Goal: Communication & Community: Participate in discussion

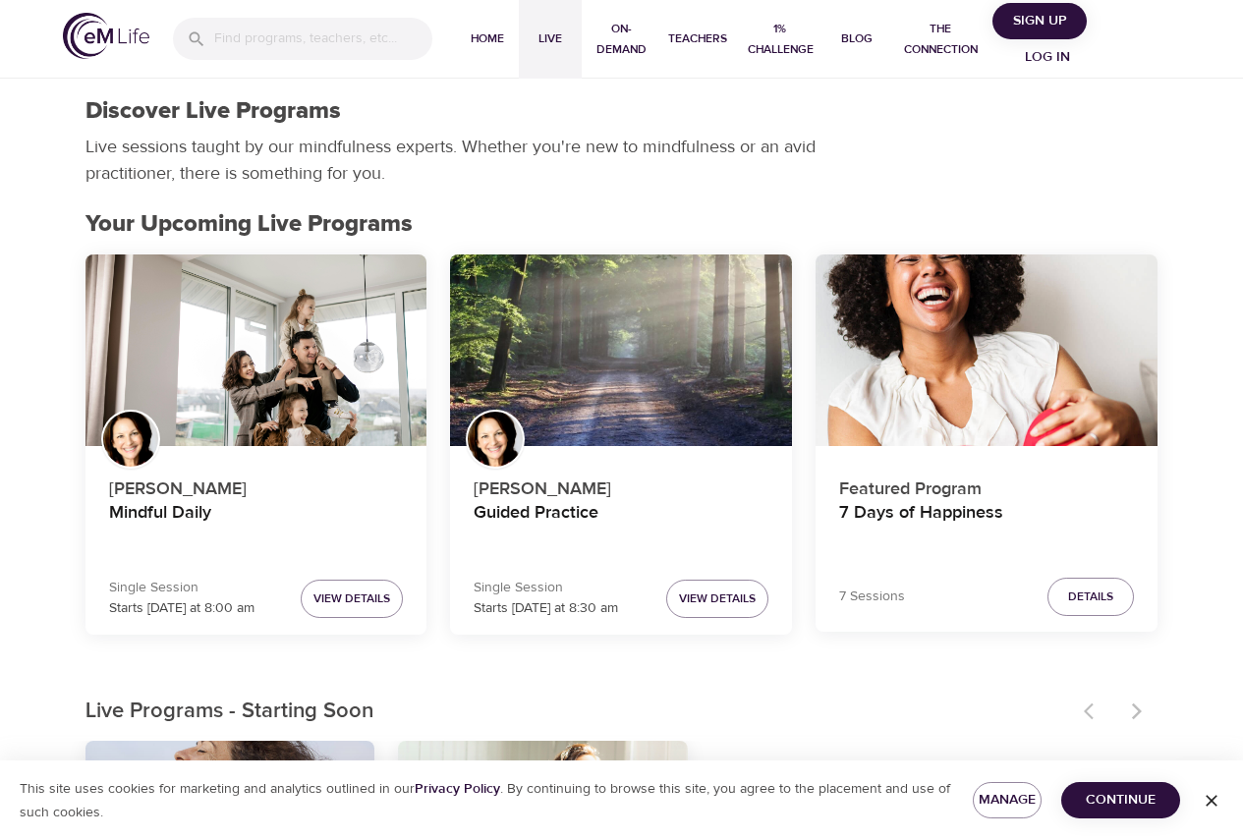
click at [1043, 56] on span "Log in" at bounding box center [1047, 57] width 79 height 25
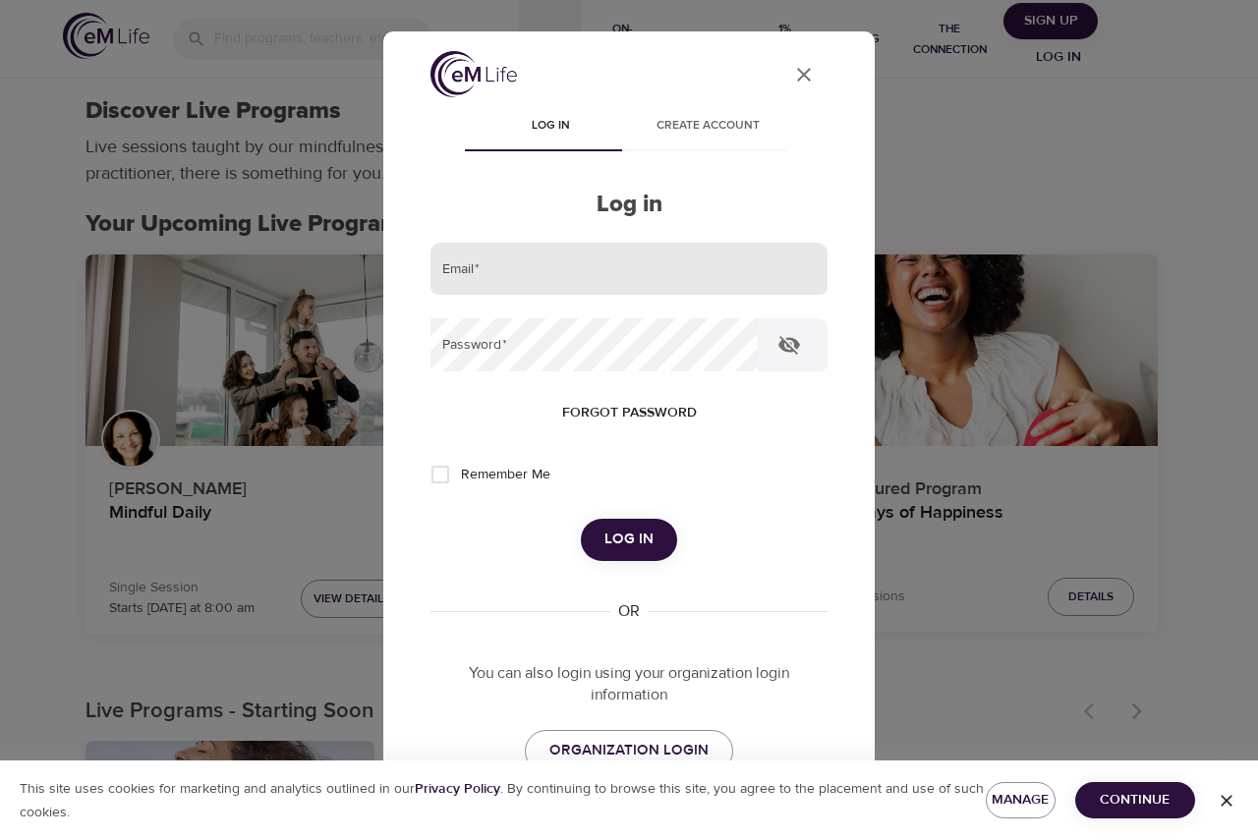
click at [631, 290] on input "email" at bounding box center [628, 269] width 397 height 53
type input "[PERSON_NAME][EMAIL_ADDRESS][PERSON_NAME][DOMAIN_NAME]"
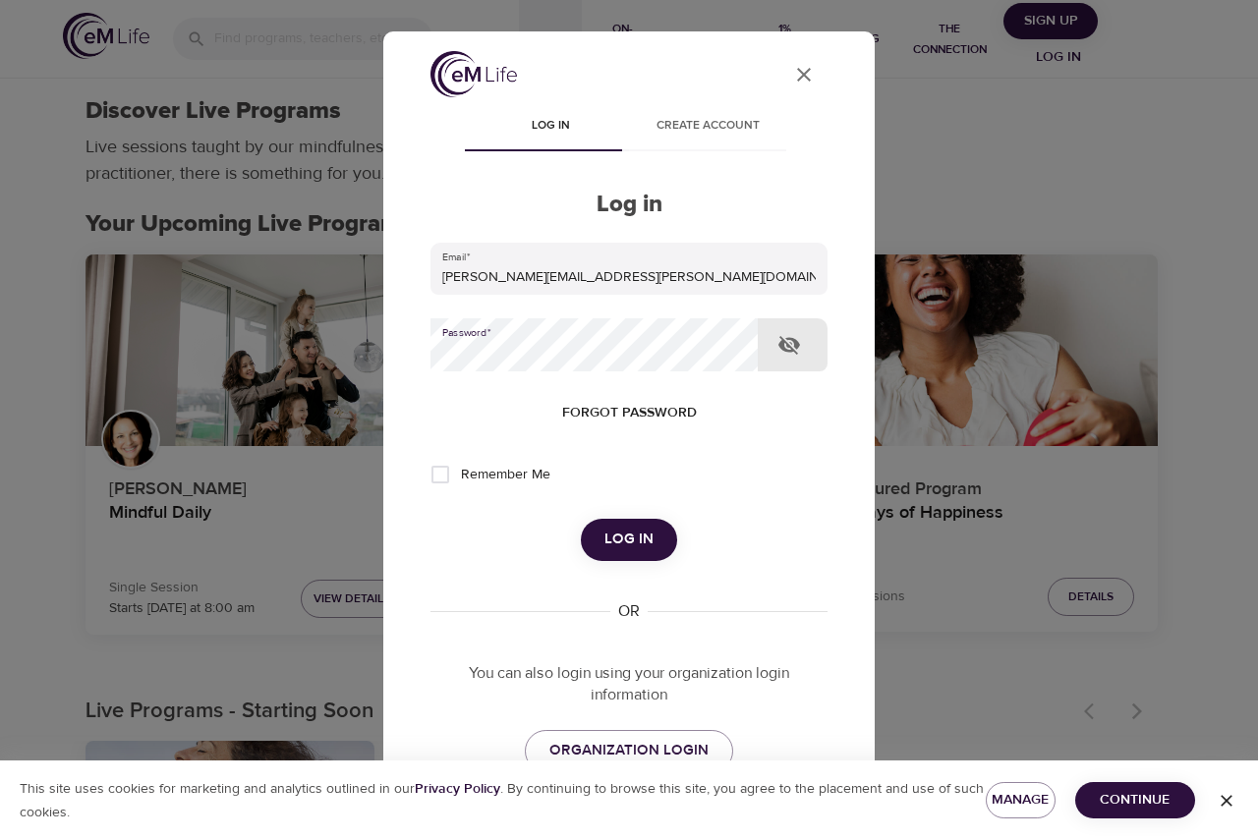
click at [635, 537] on span "Log in" at bounding box center [628, 540] width 49 height 26
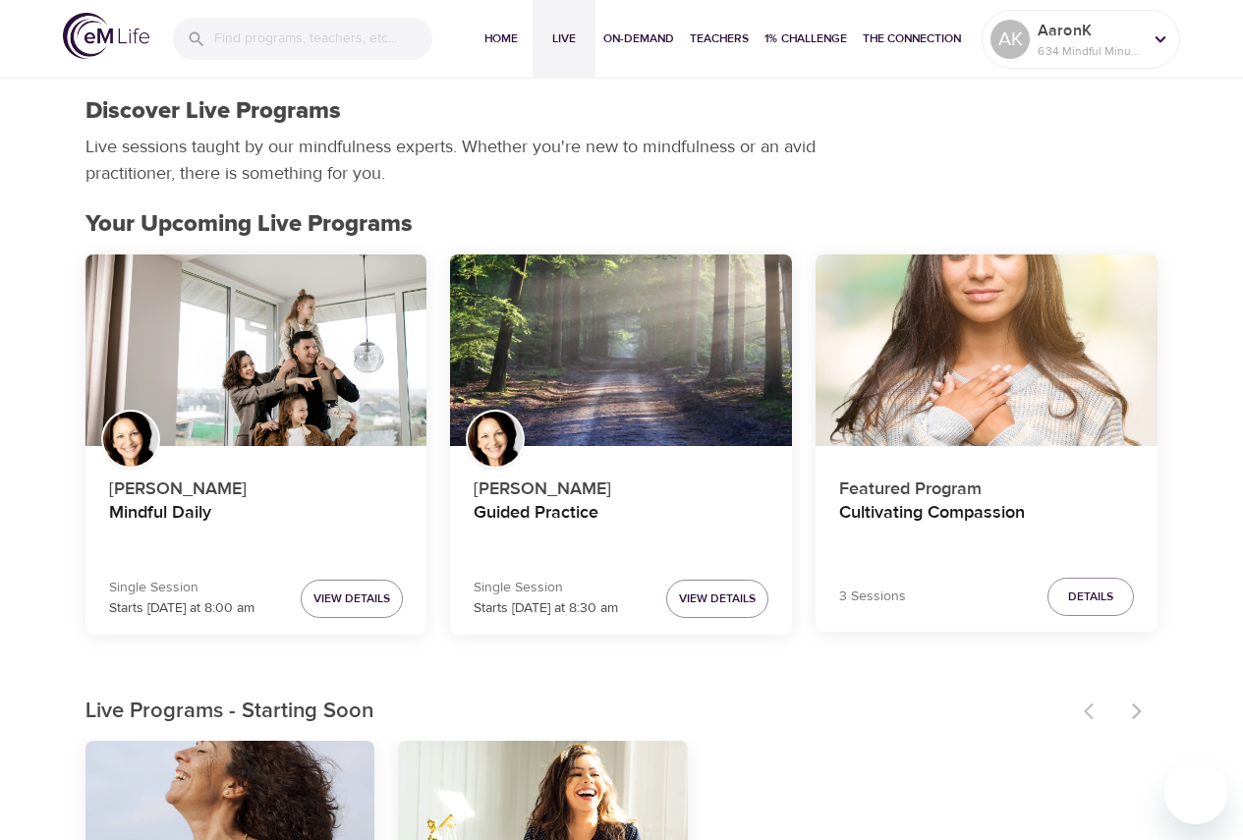
click at [336, 464] on div "[PERSON_NAME] Mindful Daily" at bounding box center [256, 500] width 295 height 97
click at [305, 371] on div "Mindful Daily" at bounding box center [257, 351] width 342 height 193
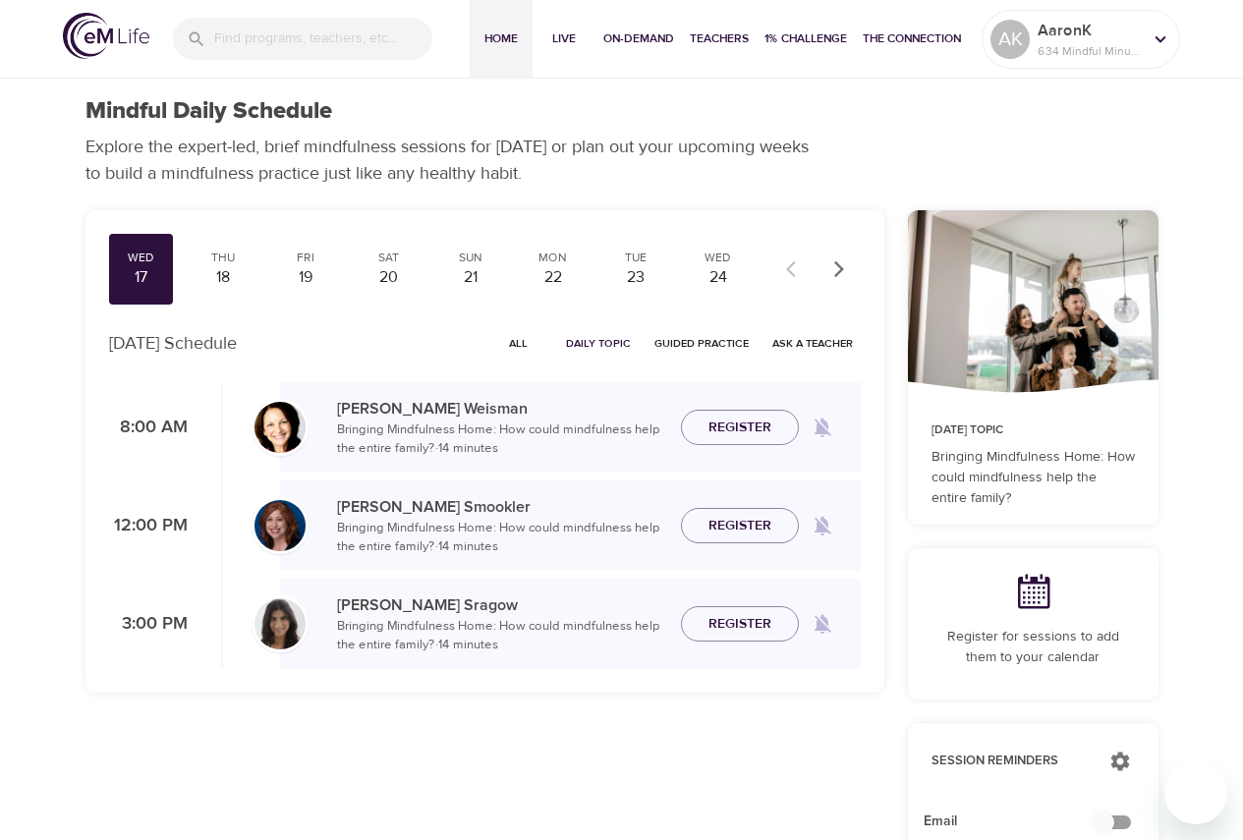
click at [488, 52] on button "Home" at bounding box center [501, 39] width 63 height 79
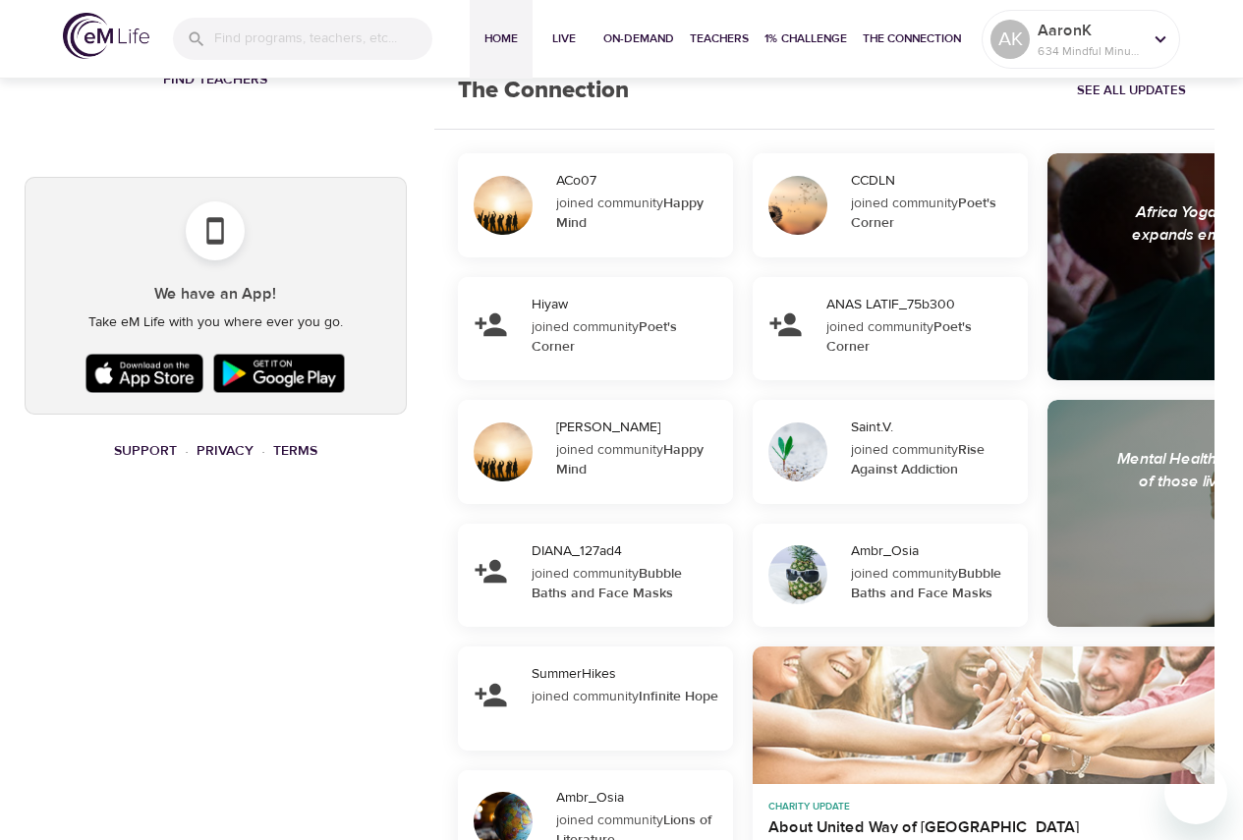
scroll to position [1431, 0]
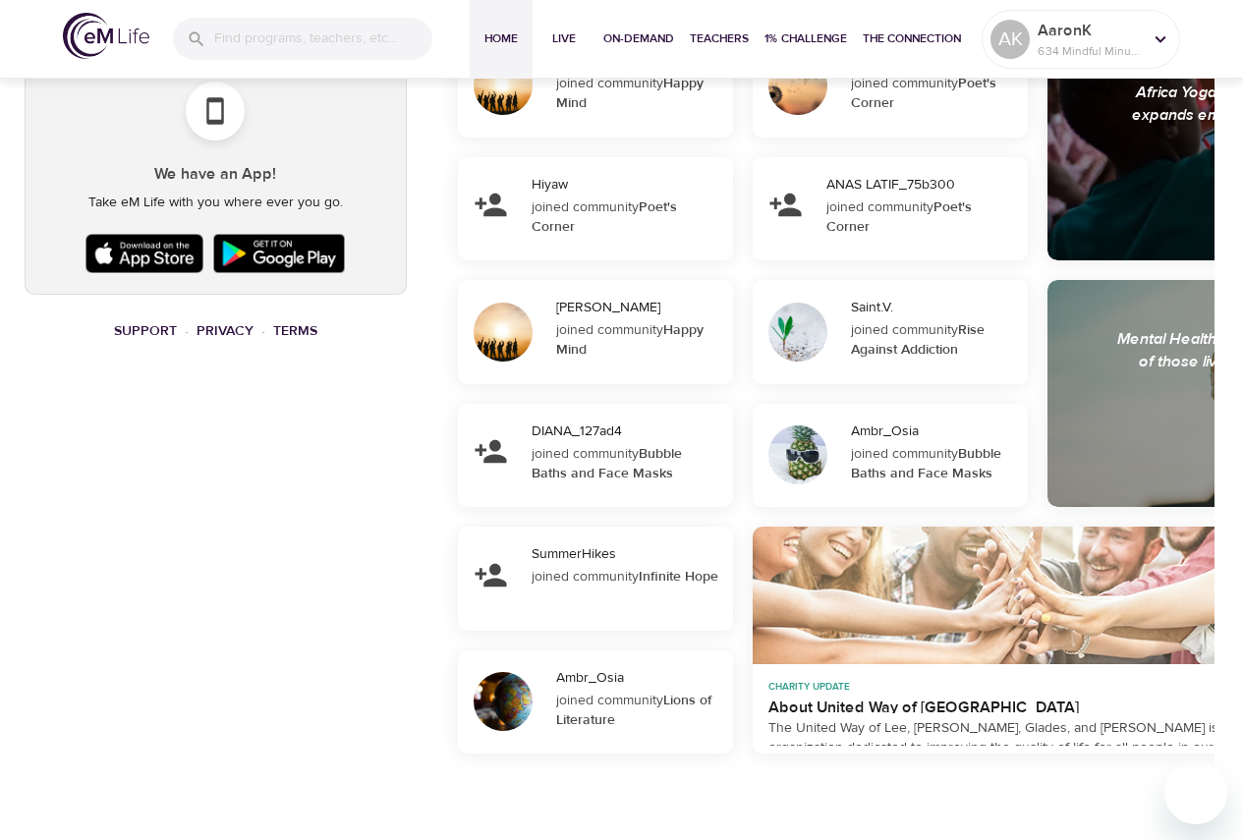
click at [688, 329] on strong "Happy Mind" at bounding box center [629, 339] width 147 height 37
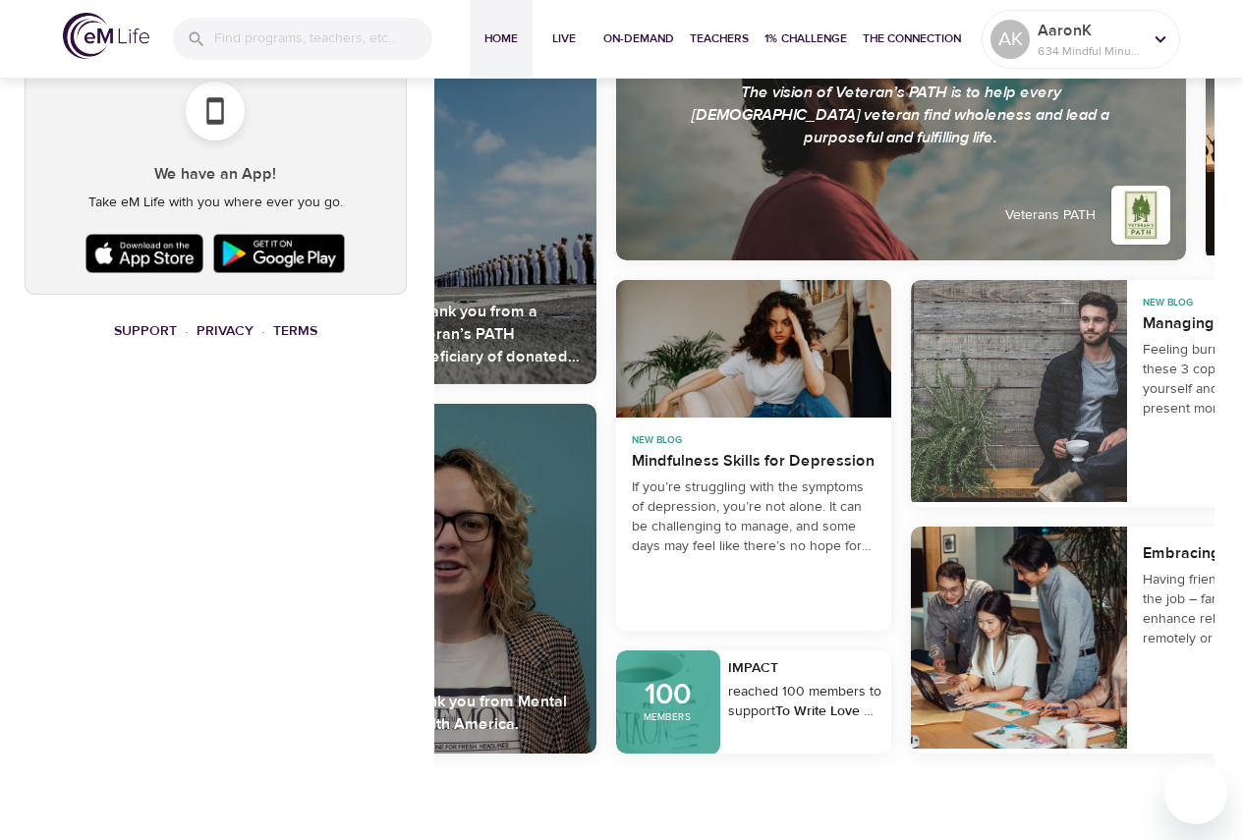
scroll to position [0, 1283]
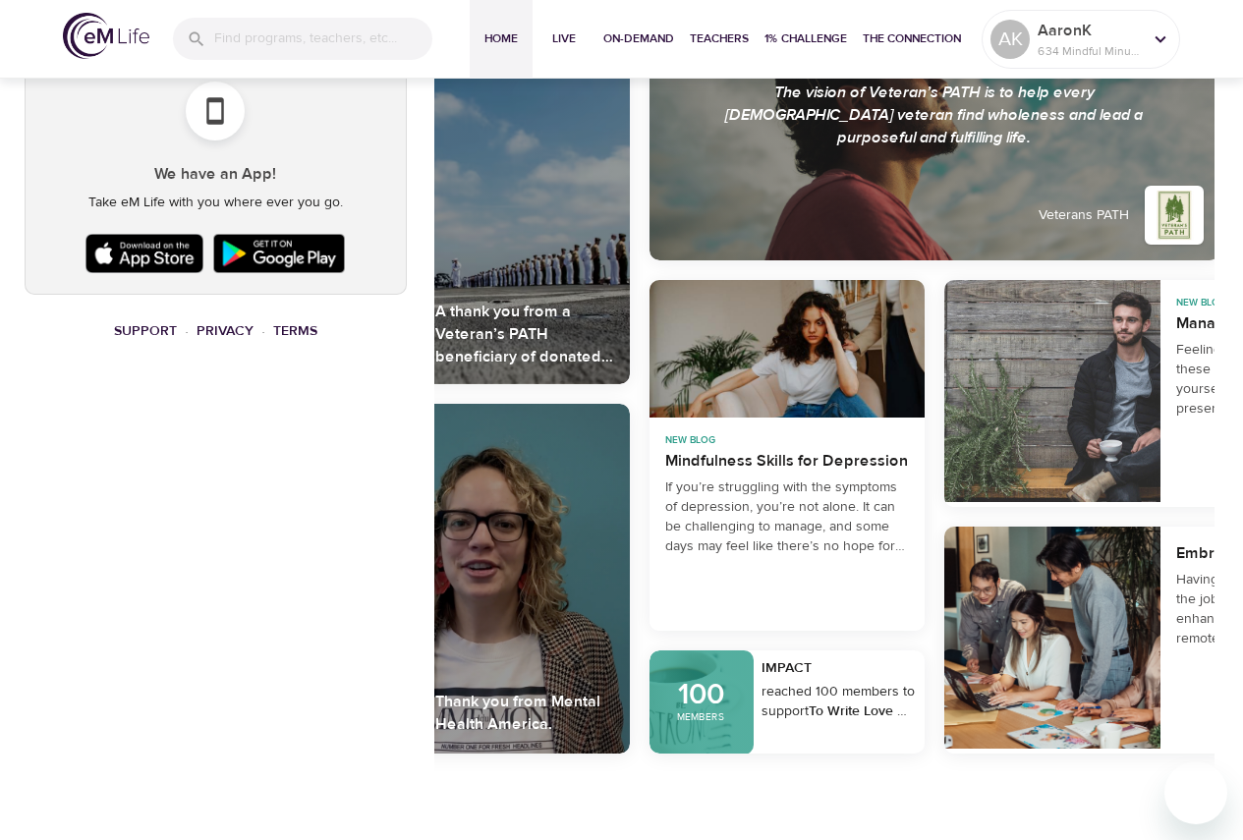
drag, startPoint x: 875, startPoint y: 780, endPoint x: 789, endPoint y: 782, distance: 85.5
click at [518, 711] on div "Thank you from Mental Health America." at bounding box center [524, 713] width 179 height 45
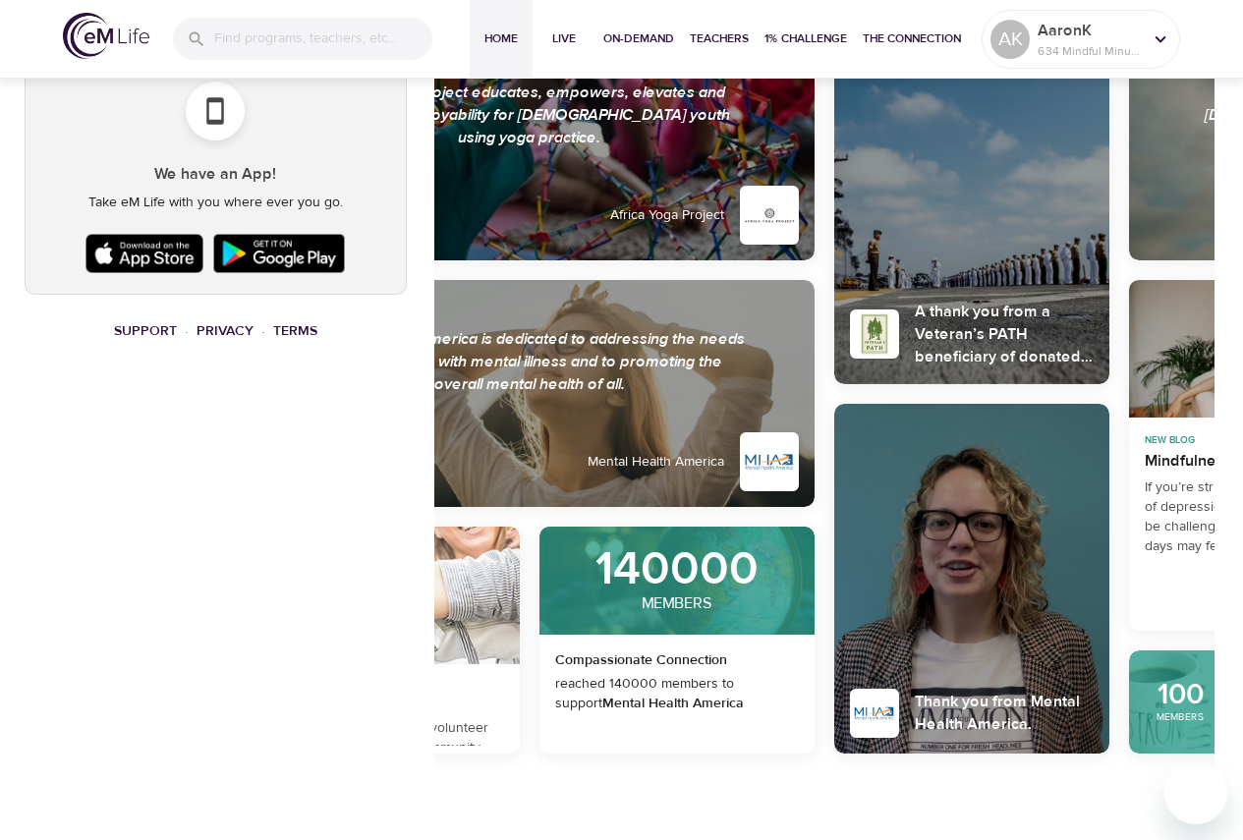
scroll to position [0, 897]
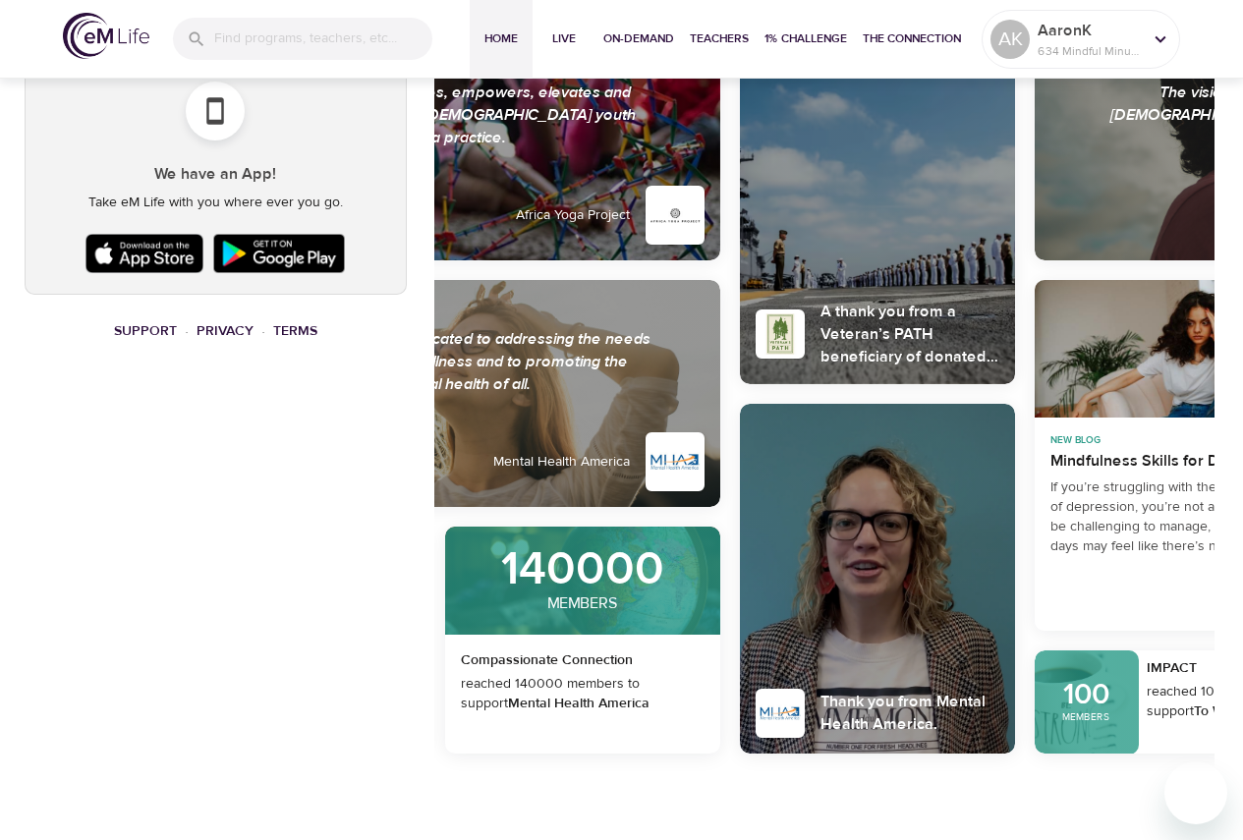
click at [766, 710] on div at bounding box center [780, 713] width 45 height 45
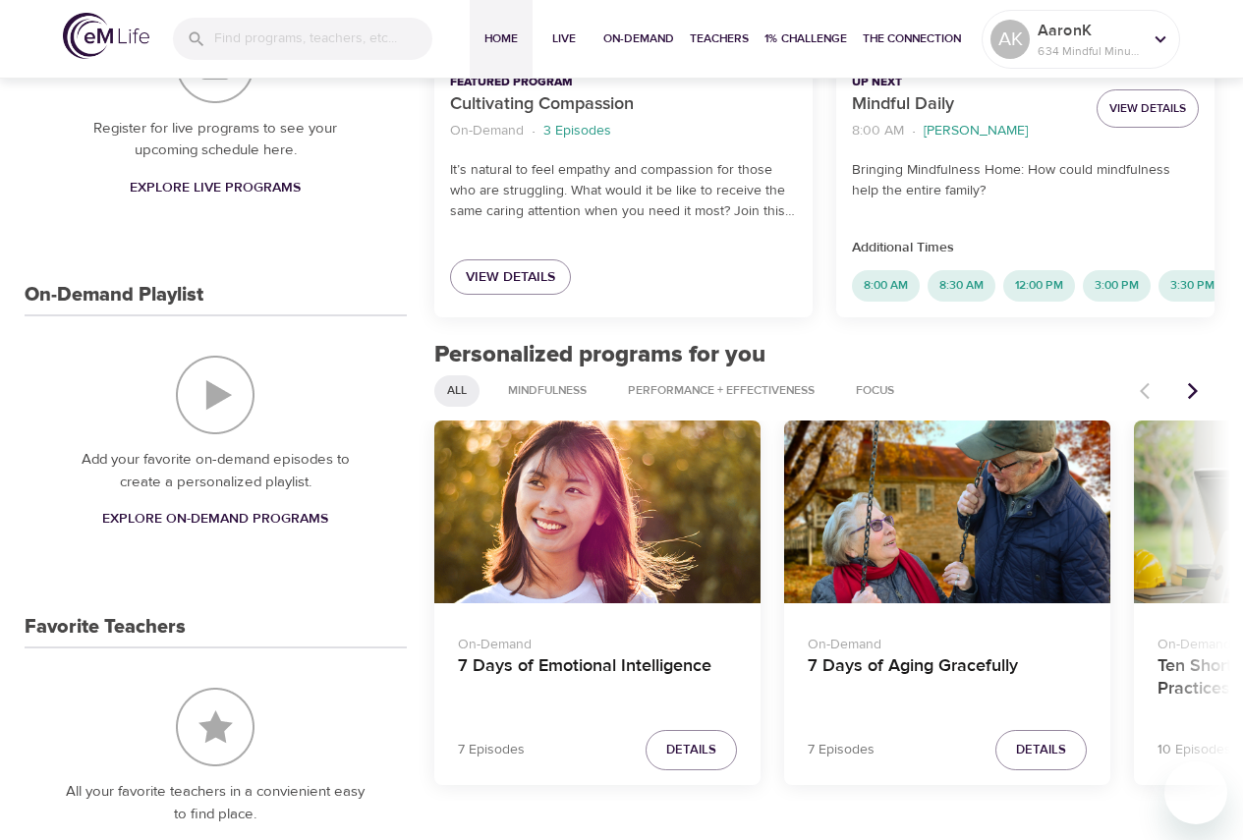
scroll to position [645, 0]
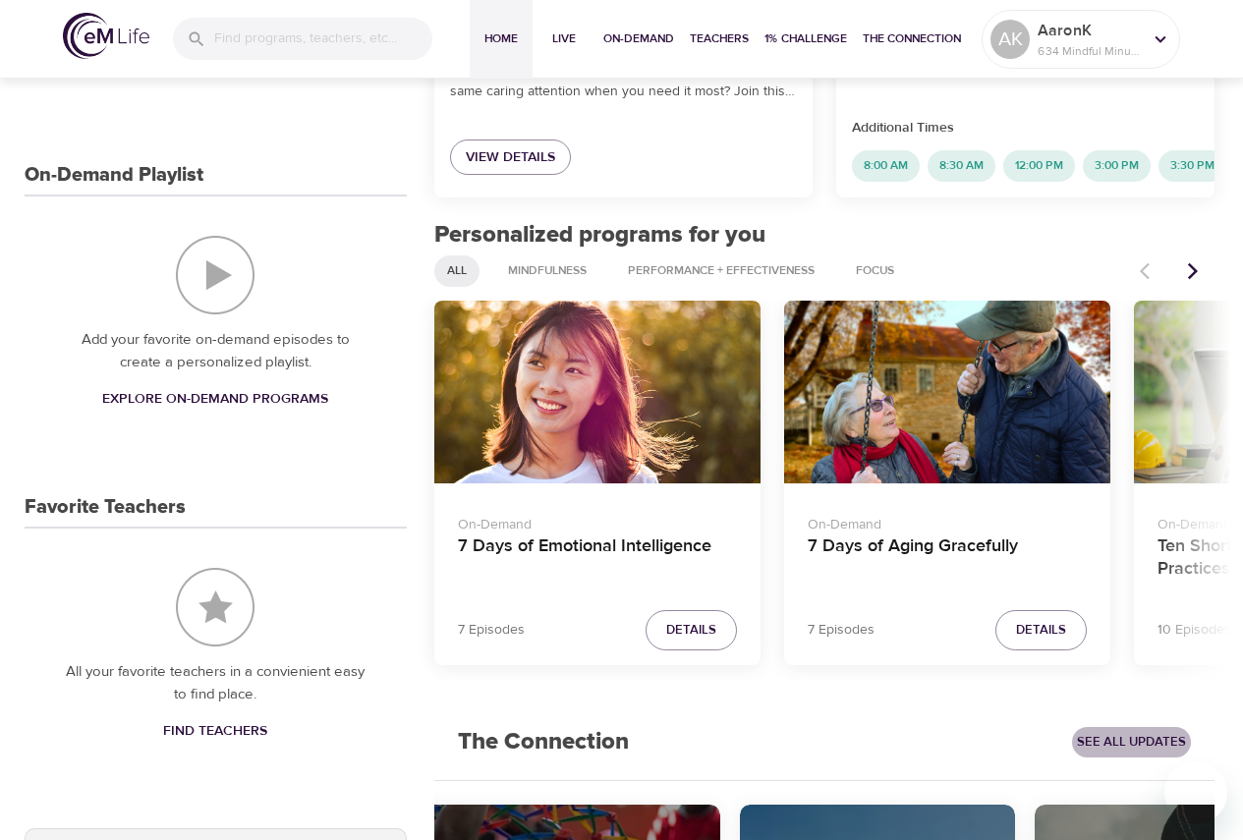
click at [1137, 754] on span "See All Updates" at bounding box center [1131, 742] width 109 height 23
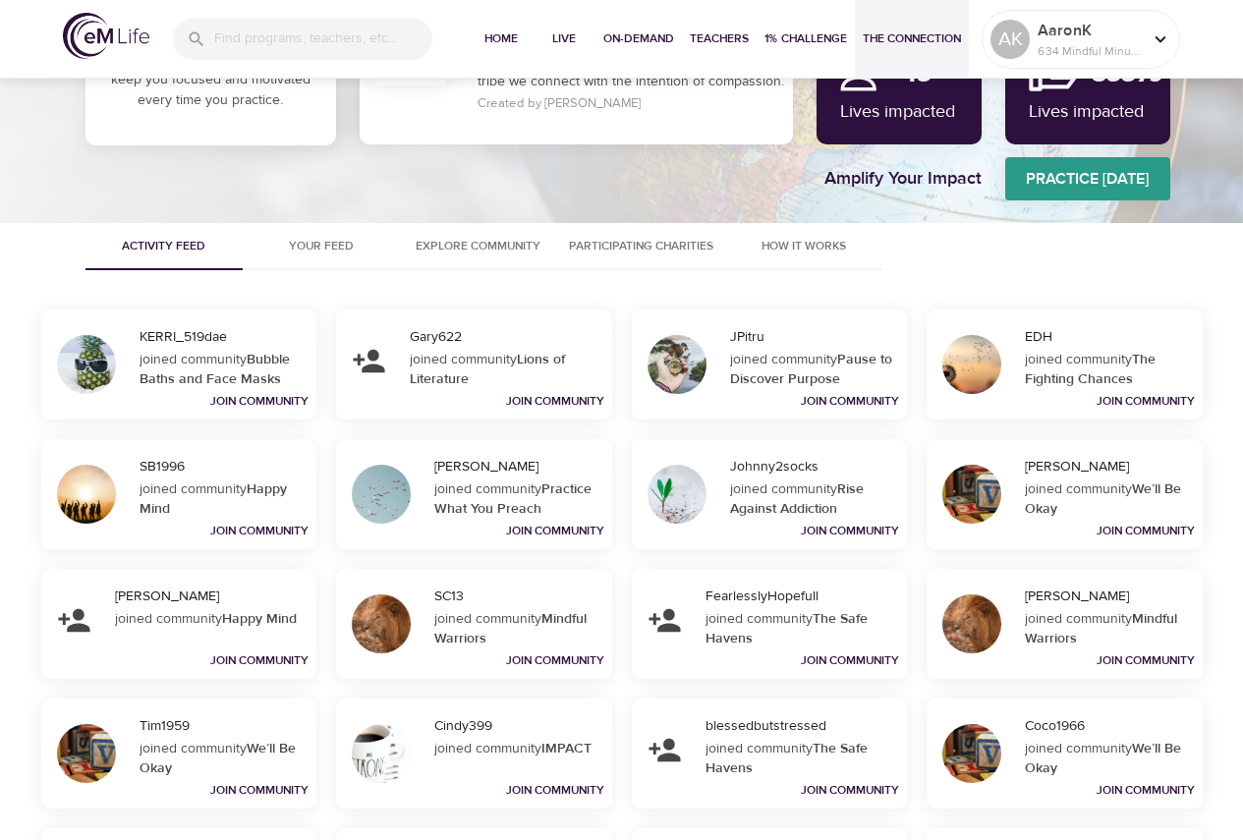
scroll to position [786, 0]
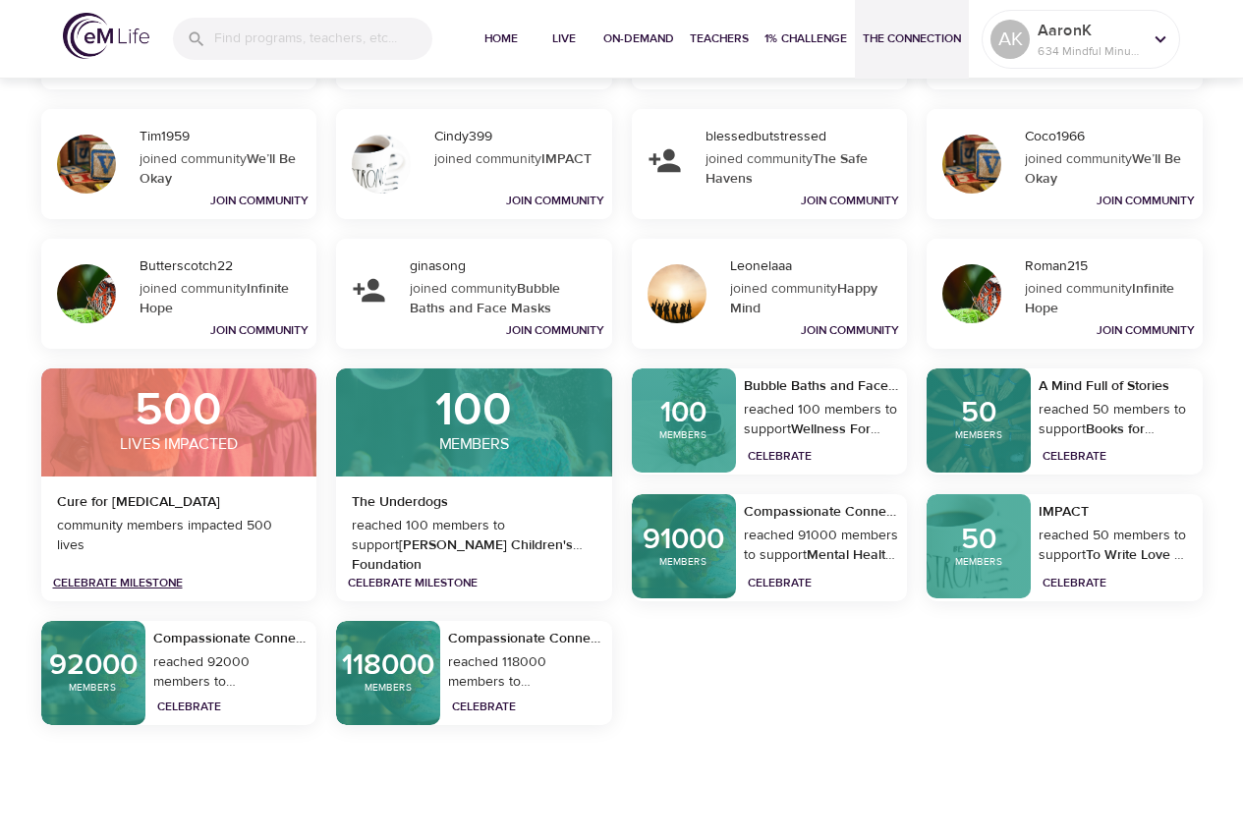
click at [87, 584] on link "Celebrate Milestone" at bounding box center [118, 583] width 130 height 16
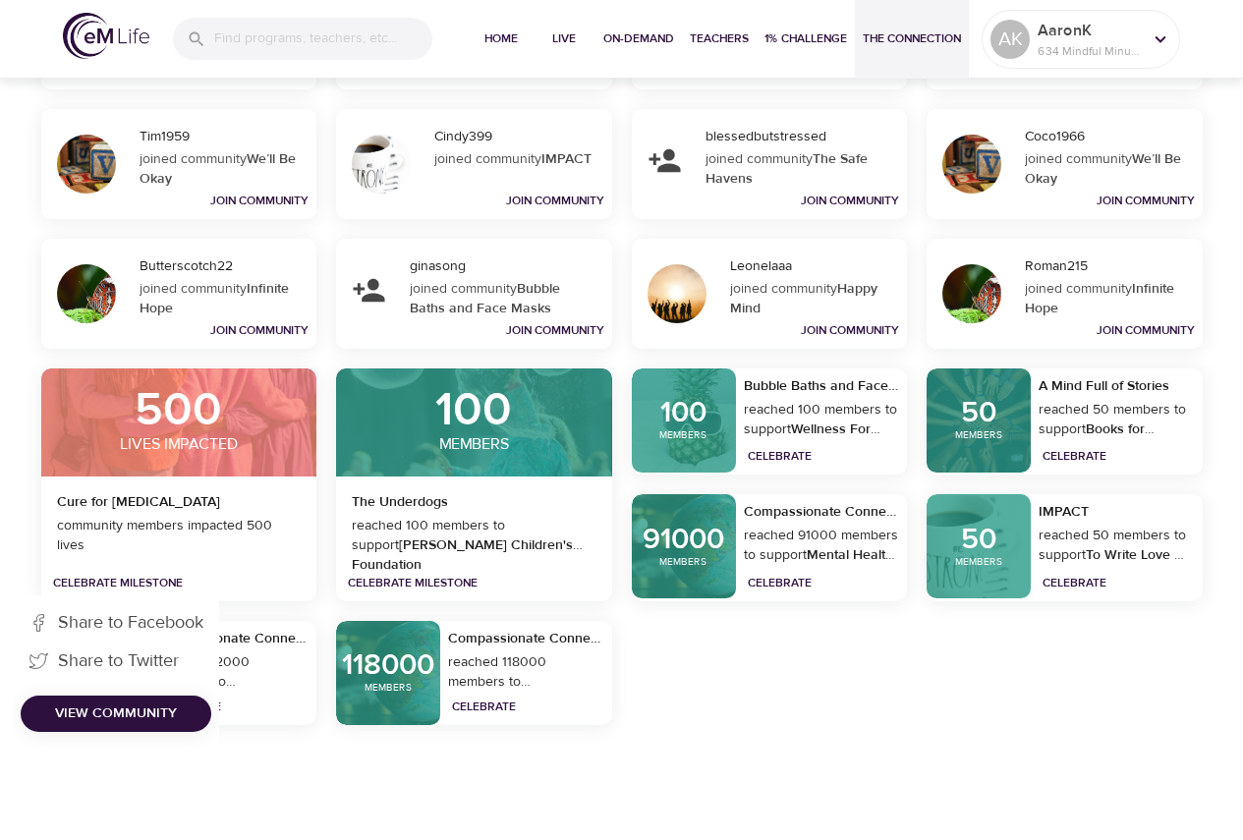
click at [443, 574] on div "Celebrate Milestone" at bounding box center [476, 582] width 257 height 23
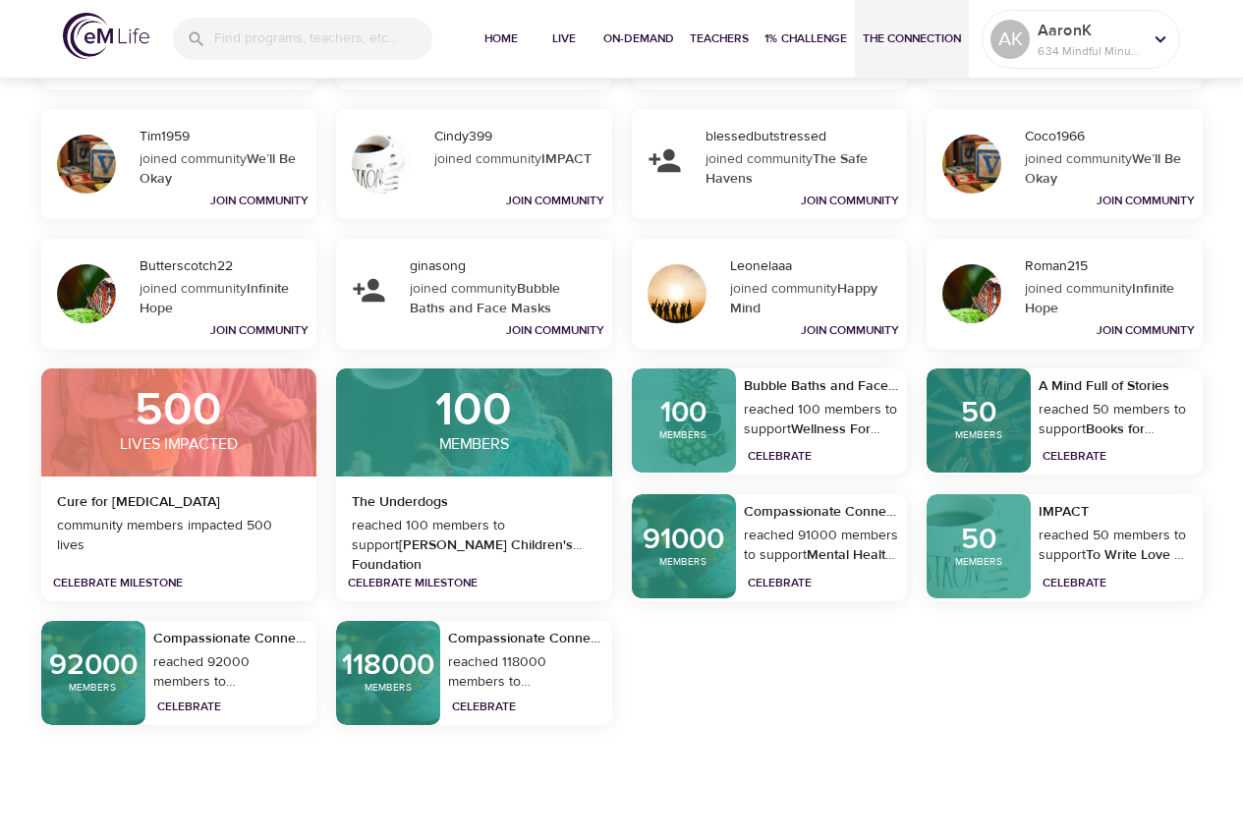
click at [932, 653] on div "KERRI_519dae joined community Bubble Baths and Face Masks Join Community Gary62…" at bounding box center [622, 222] width 1162 height 1005
click at [775, 585] on link "Celebrate" at bounding box center [780, 583] width 64 height 16
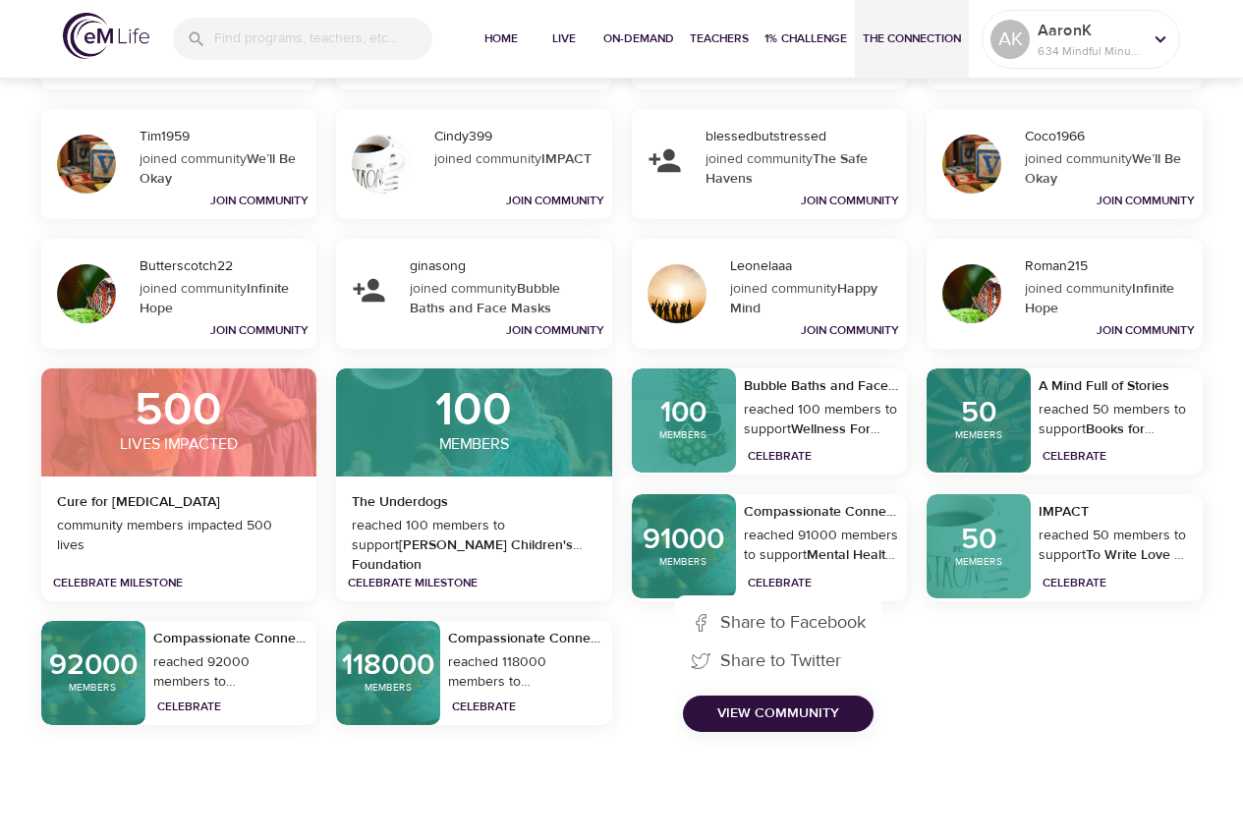
click at [1047, 702] on div "KERRI_519dae joined community Bubble Baths and Face Masks Join Community Gary62…" at bounding box center [622, 222] width 1162 height 1005
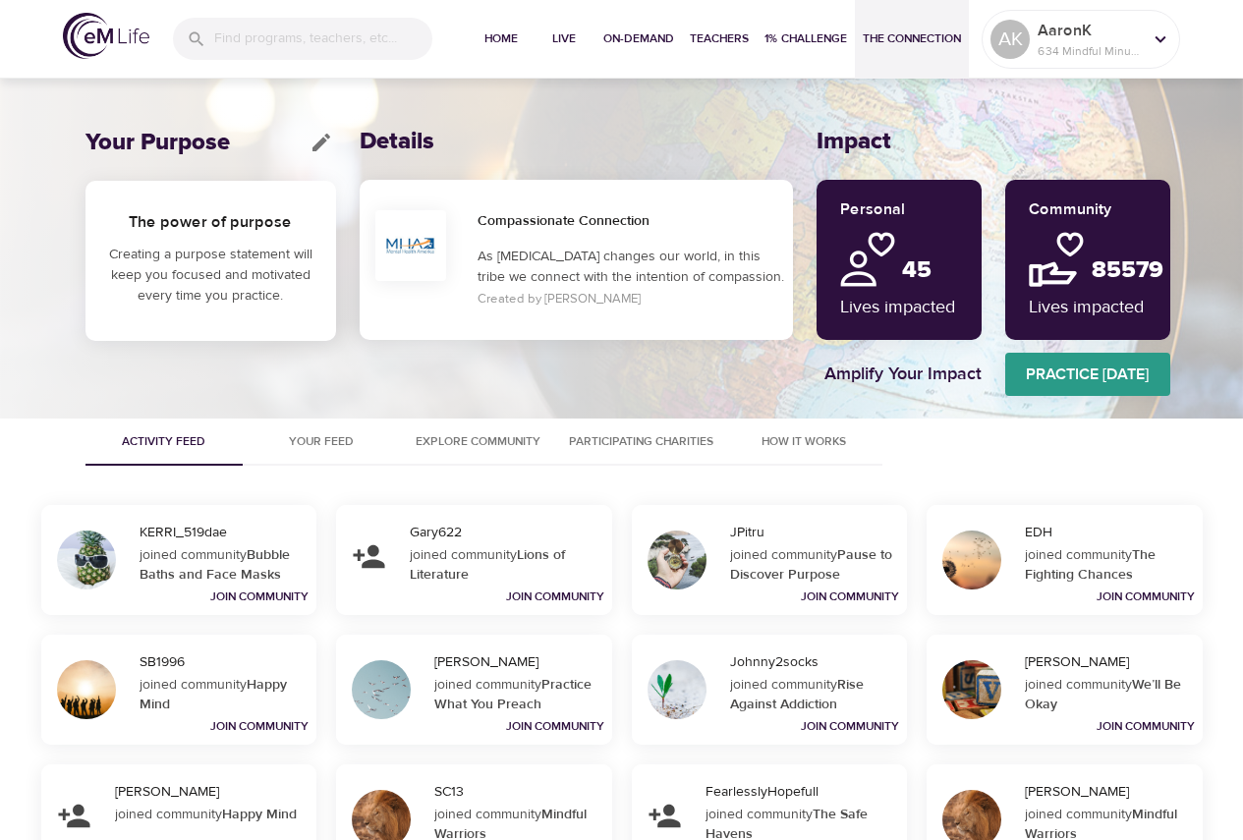
scroll to position [0, 0]
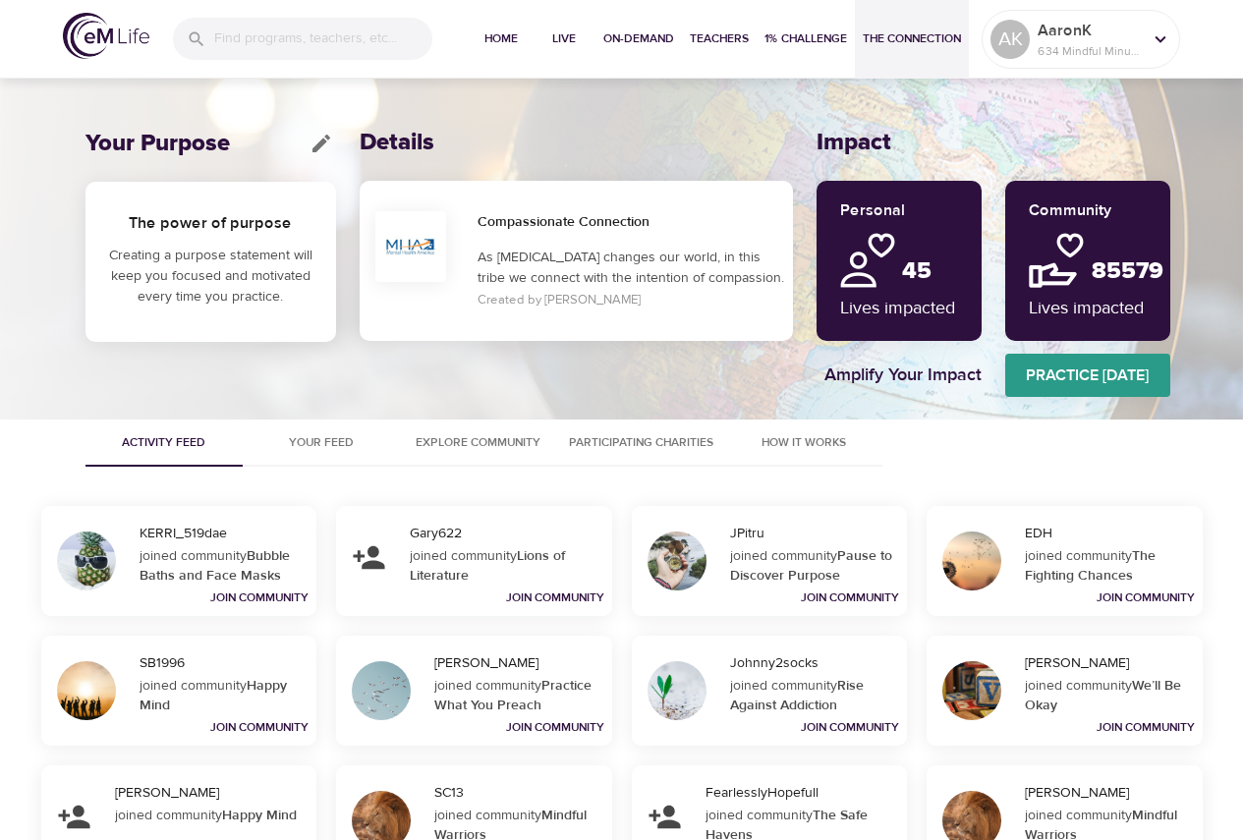
click at [4, 314] on div "Your Purpose The power of purpose Creating a purpose statement will keep you fo…" at bounding box center [621, 247] width 1243 height 346
